Goal: Task Accomplishment & Management: Use online tool/utility

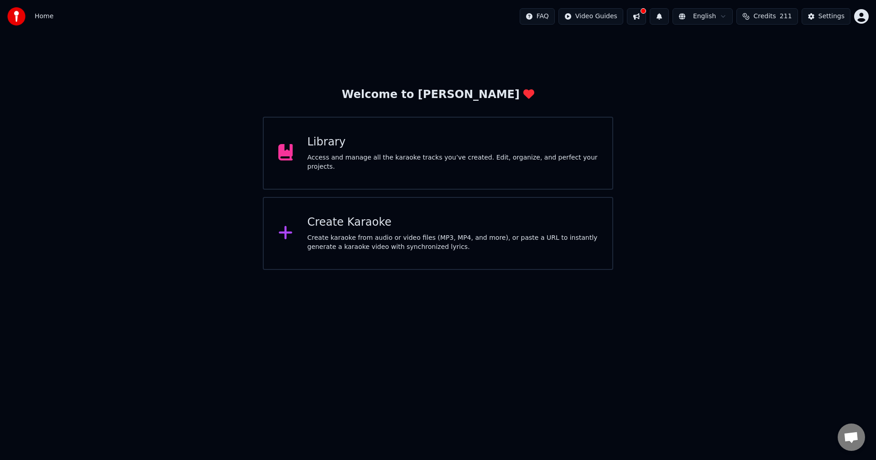
click at [414, 224] on div "Create Karaoke" at bounding box center [453, 222] width 291 height 15
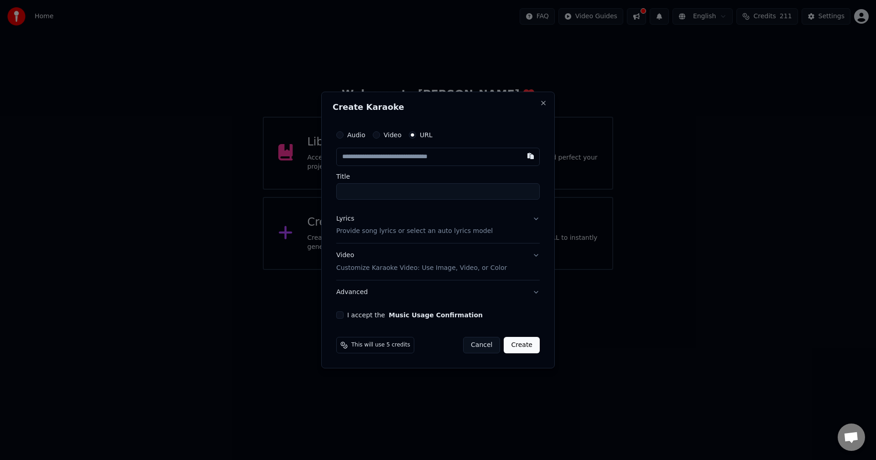
click at [357, 158] on input "text" at bounding box center [437, 157] width 203 height 18
click at [530, 156] on button "button" at bounding box center [530, 156] width 18 height 16
type input "**********"
click at [534, 219] on button "Lyrics Provide song lyrics or select an auto lyrics model" at bounding box center [437, 225] width 203 height 36
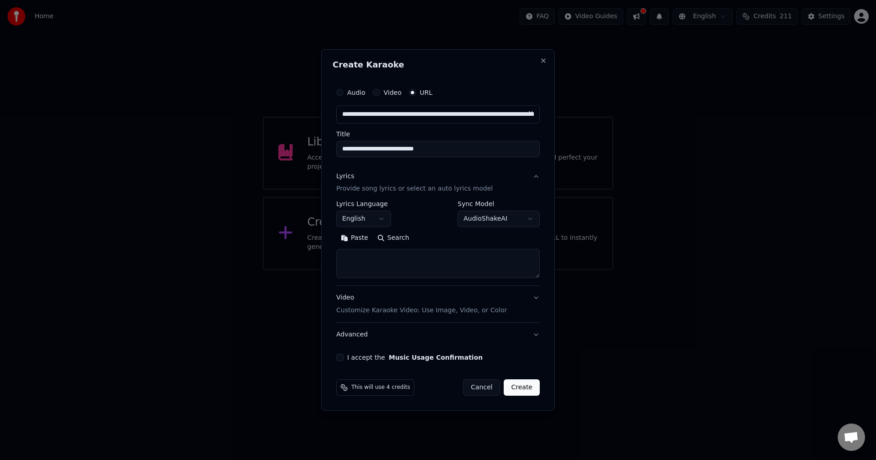
click at [529, 221] on body "**********" at bounding box center [438, 135] width 876 height 270
select select "**********"
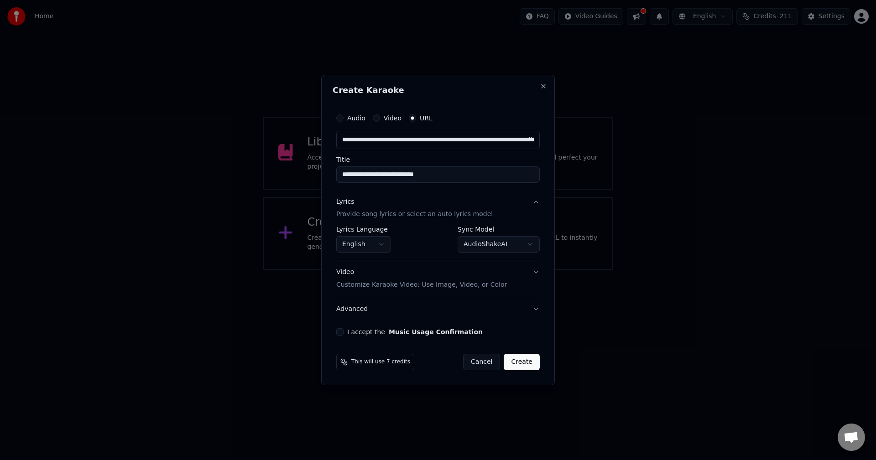
click at [536, 273] on button "Video Customize Karaoke Video: Use Image, Video, or Color" at bounding box center [437, 279] width 203 height 36
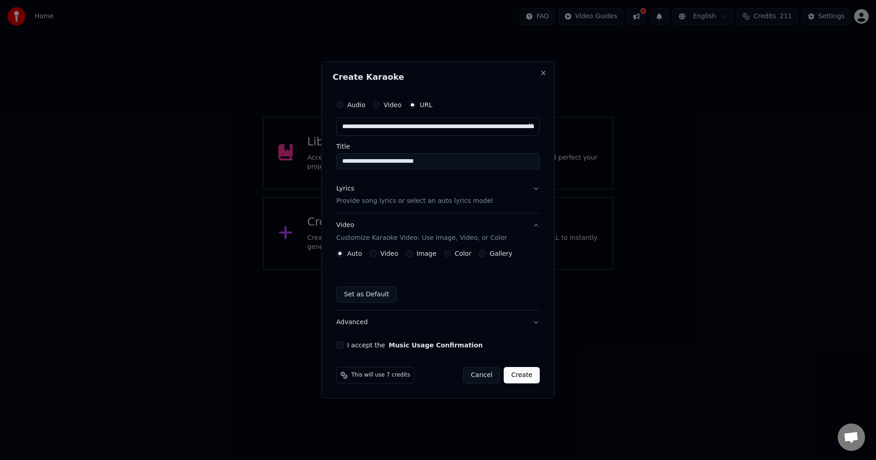
click at [339, 345] on button "I accept the Music Usage Confirmation" at bounding box center [339, 345] width 7 height 7
click at [522, 376] on button "Create" at bounding box center [522, 375] width 36 height 16
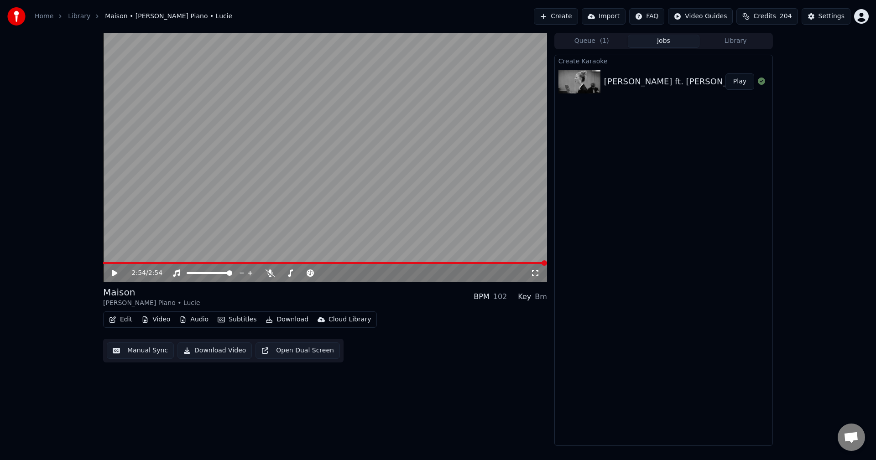
click at [114, 273] on icon at bounding box center [114, 273] width 5 height 6
click at [112, 272] on icon at bounding box center [120, 273] width 21 height 7
click at [103, 262] on span at bounding box center [105, 263] width 5 height 5
click at [112, 275] on icon at bounding box center [114, 273] width 5 height 6
click at [113, 275] on icon at bounding box center [114, 273] width 5 height 5
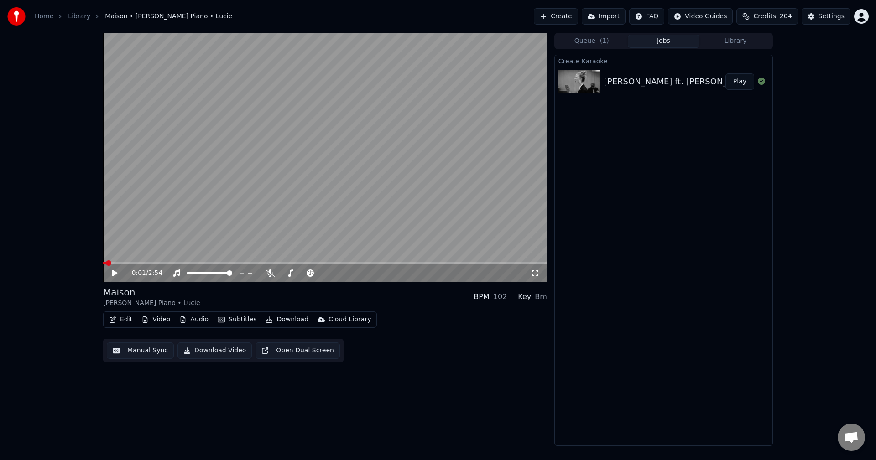
click at [106, 264] on span at bounding box center [104, 263] width 3 height 2
click at [114, 275] on icon at bounding box center [114, 273] width 5 height 6
click at [181, 263] on span at bounding box center [142, 263] width 79 height 2
click at [171, 263] on span at bounding box center [137, 263] width 68 height 2
click at [114, 275] on icon at bounding box center [114, 273] width 5 height 5
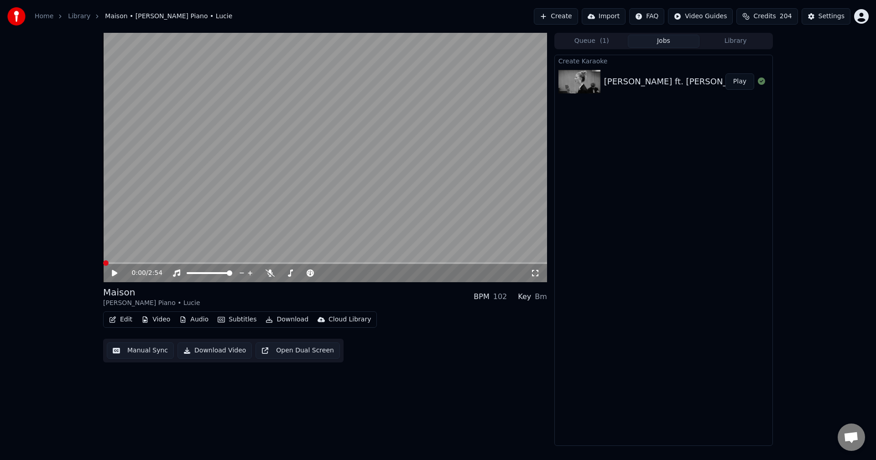
click at [103, 266] on span at bounding box center [105, 263] width 5 height 5
click at [113, 276] on icon at bounding box center [114, 273] width 5 height 6
click at [281, 321] on button "Download" at bounding box center [287, 319] width 50 height 13
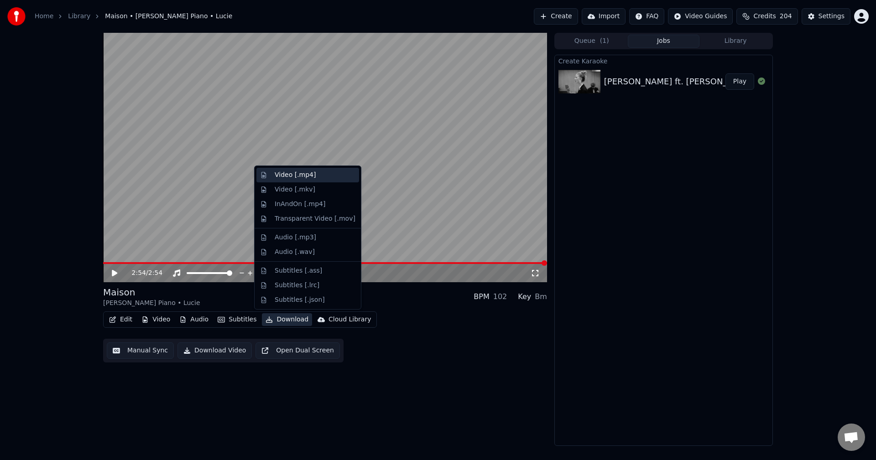
click at [290, 177] on div "Video [.mp4]" at bounding box center [295, 175] width 41 height 9
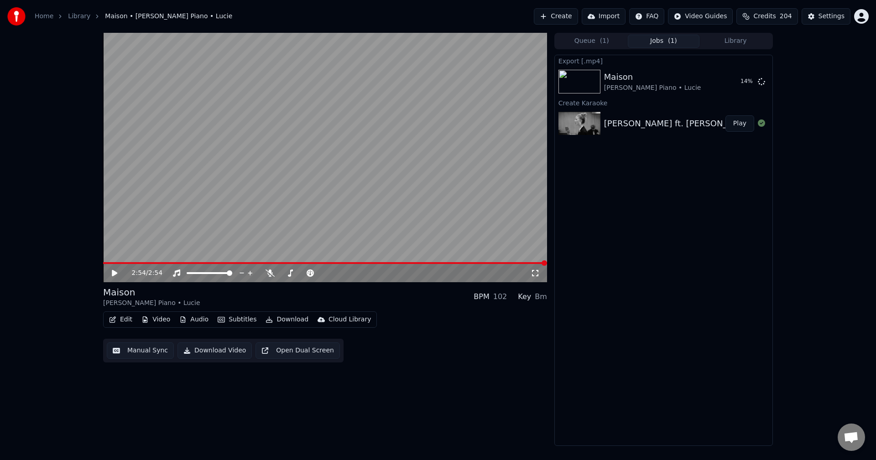
click at [541, 299] on div "Bm" at bounding box center [541, 297] width 12 height 11
click at [528, 298] on div "Key" at bounding box center [524, 297] width 13 height 11
click at [292, 274] on icon at bounding box center [290, 273] width 9 height 7
click at [320, 274] on span at bounding box center [319, 273] width 5 height 5
click at [114, 275] on icon at bounding box center [114, 273] width 5 height 6
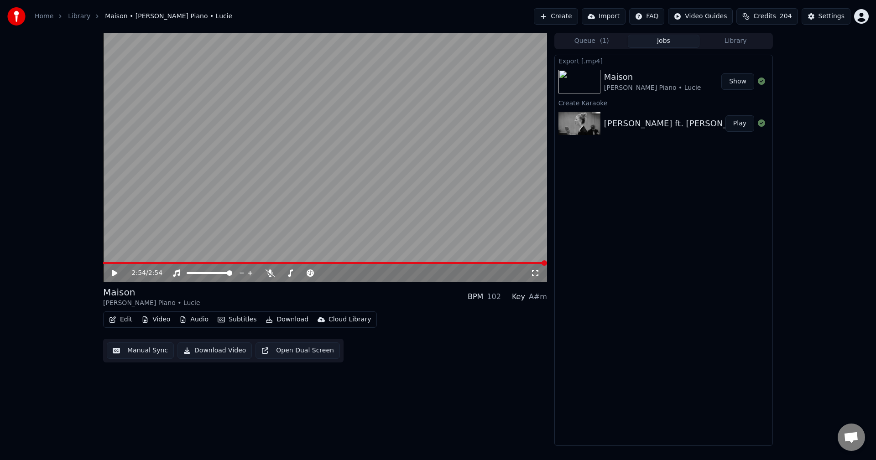
click at [739, 81] on button "Show" at bounding box center [737, 81] width 33 height 16
